Goal: Task Accomplishment & Management: Use online tool/utility

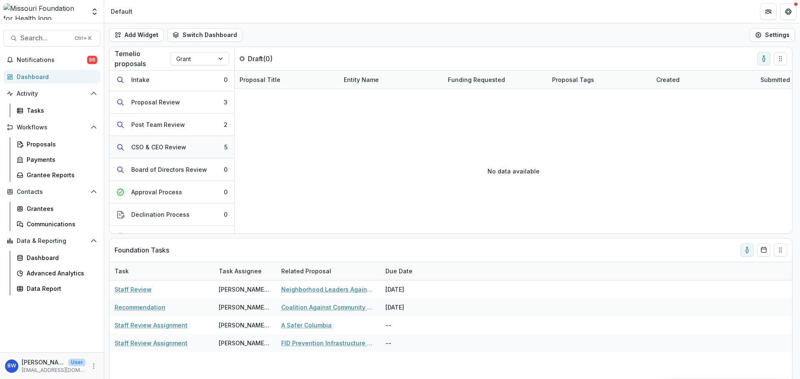
scroll to position [107, 0]
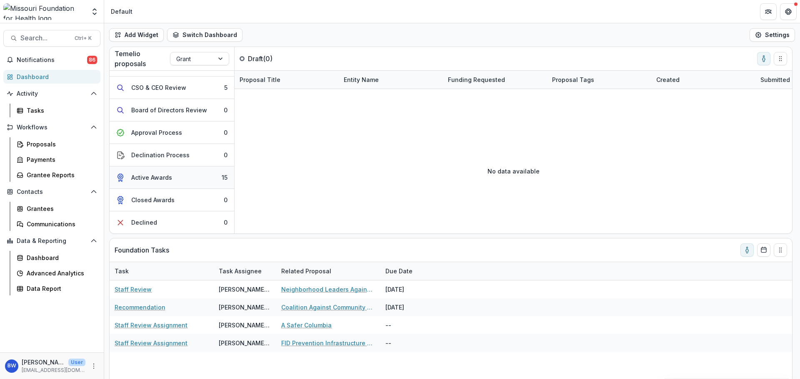
click at [180, 177] on button "Active Awards 15" at bounding box center [172, 178] width 125 height 22
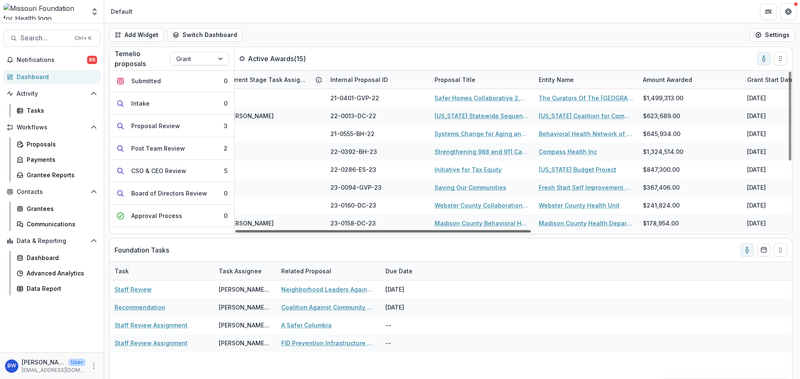
scroll to position [0, 0]
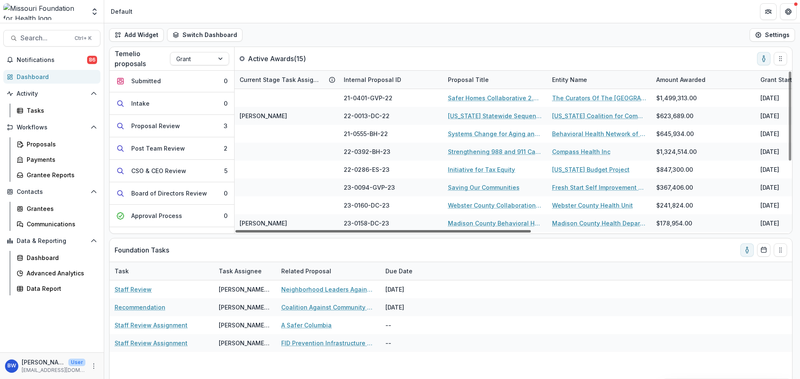
drag, startPoint x: 403, startPoint y: 232, endPoint x: 397, endPoint y: 232, distance: 6.3
click at [397, 232] on div at bounding box center [382, 231] width 295 height 2
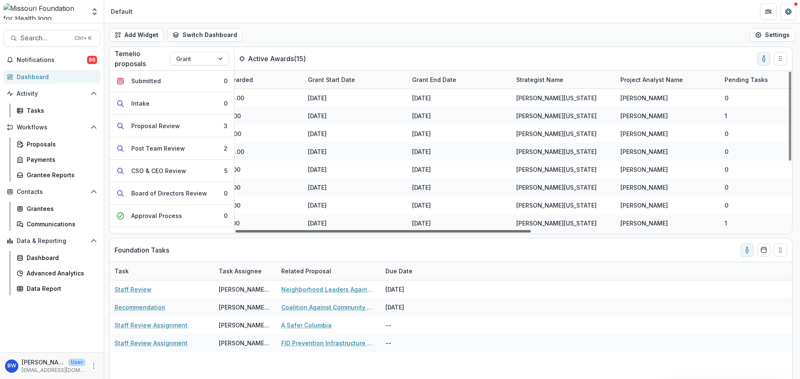
scroll to position [0, 453]
drag, startPoint x: 426, startPoint y: 231, endPoint x: 666, endPoint y: 225, distance: 240.0
click at [531, 230] on div at bounding box center [382, 231] width 295 height 2
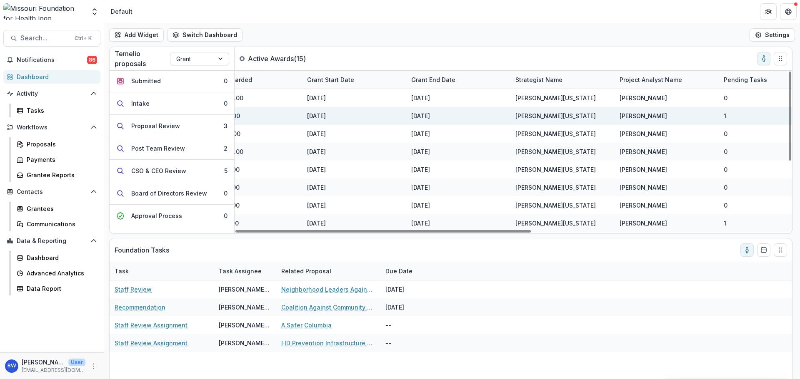
click at [722, 115] on div "1" at bounding box center [770, 116] width 104 height 18
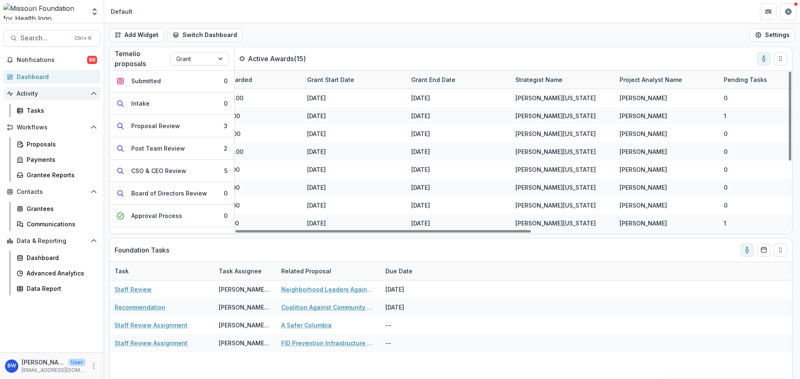
click at [45, 97] on button "Activity" at bounding box center [51, 93] width 97 height 13
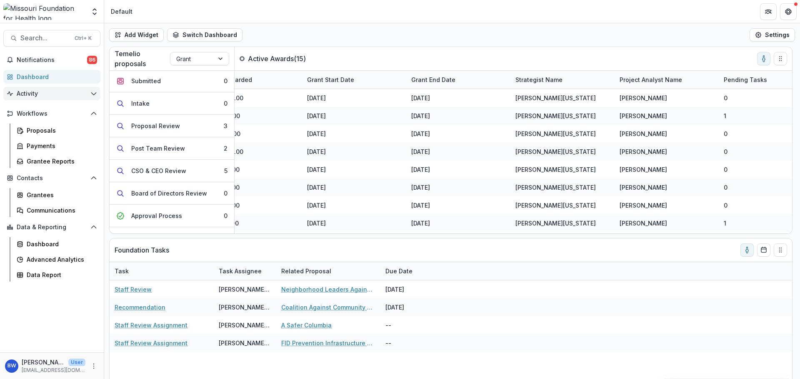
click at [45, 94] on span "Activity" at bounding box center [52, 93] width 70 height 7
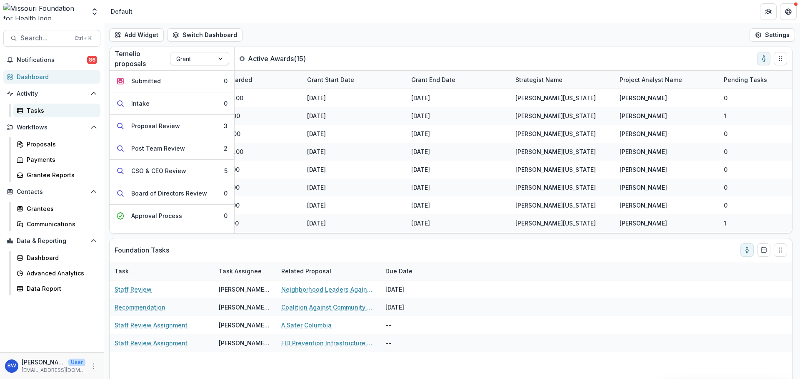
click at [42, 109] on div "Tasks" at bounding box center [60, 110] width 67 height 9
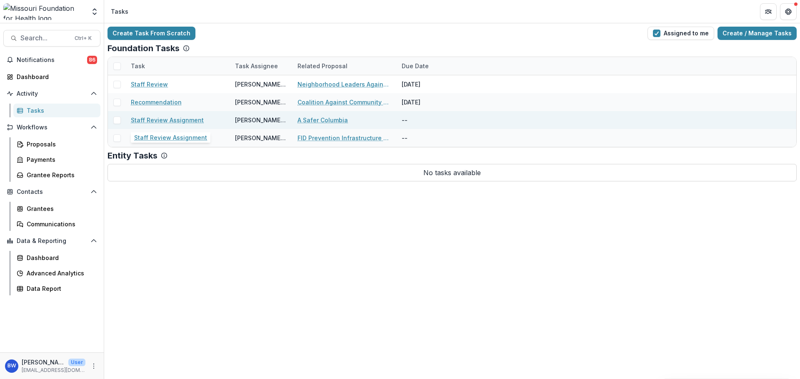
click at [167, 120] on link "Staff Review Assignment" at bounding box center [167, 120] width 73 height 9
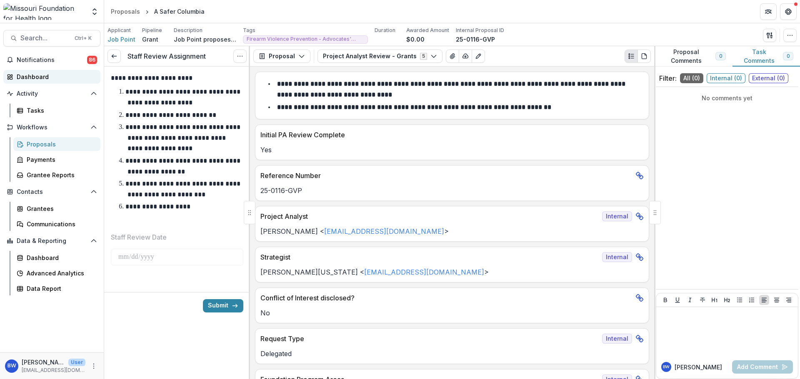
click at [44, 76] on div "Dashboard" at bounding box center [55, 76] width 77 height 9
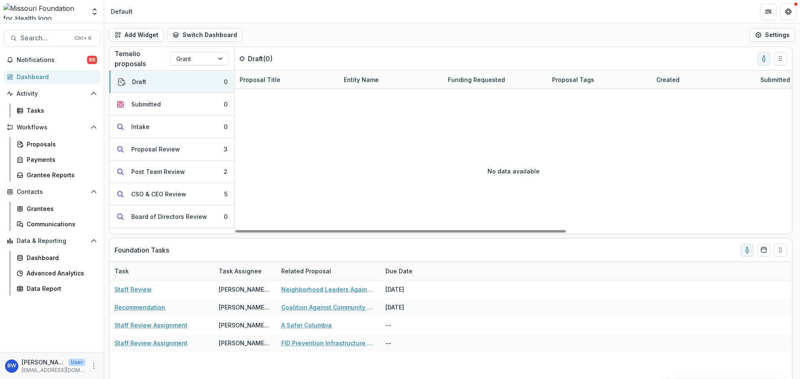
drag, startPoint x: 538, startPoint y: 231, endPoint x: 303, endPoint y: 169, distance: 243.2
click at [442, 230] on div at bounding box center [400, 231] width 330 height 2
click at [160, 149] on div "Proposal Review" at bounding box center [155, 149] width 49 height 9
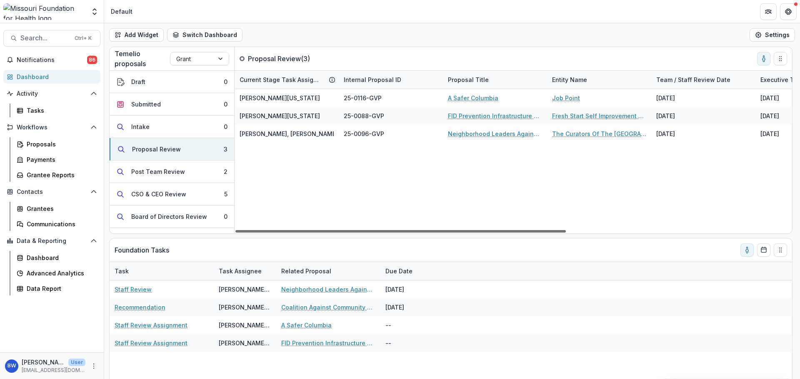
drag, startPoint x: 502, startPoint y: 231, endPoint x: 389, endPoint y: 228, distance: 112.9
click at [402, 230] on div at bounding box center [400, 231] width 330 height 2
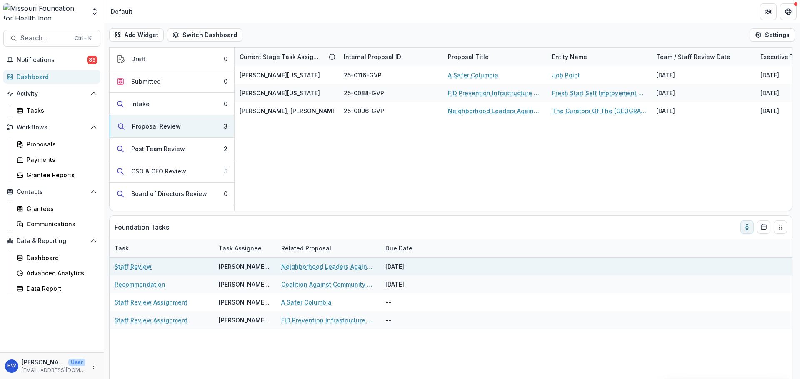
scroll to position [46, 0]
